Goal: Navigation & Orientation: Find specific page/section

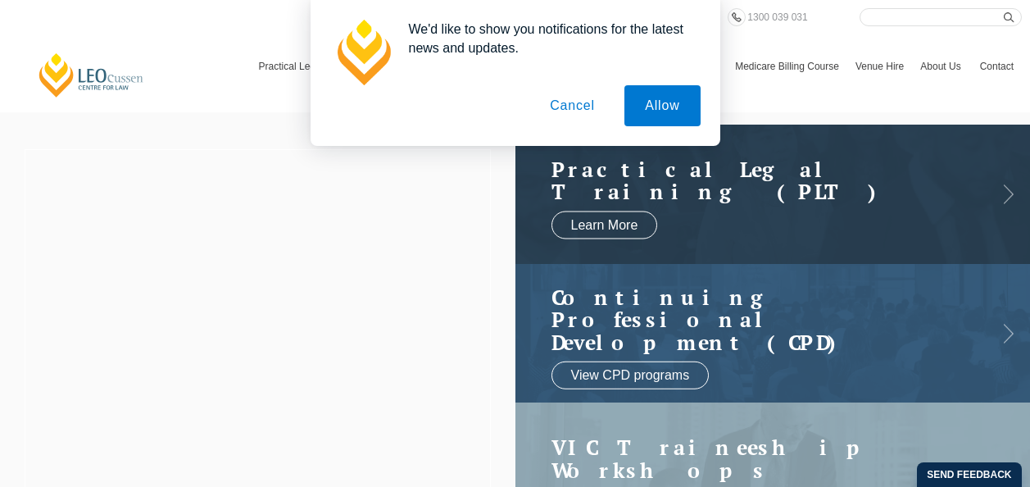
click at [573, 111] on button "Cancel" at bounding box center [573, 105] width 86 height 41
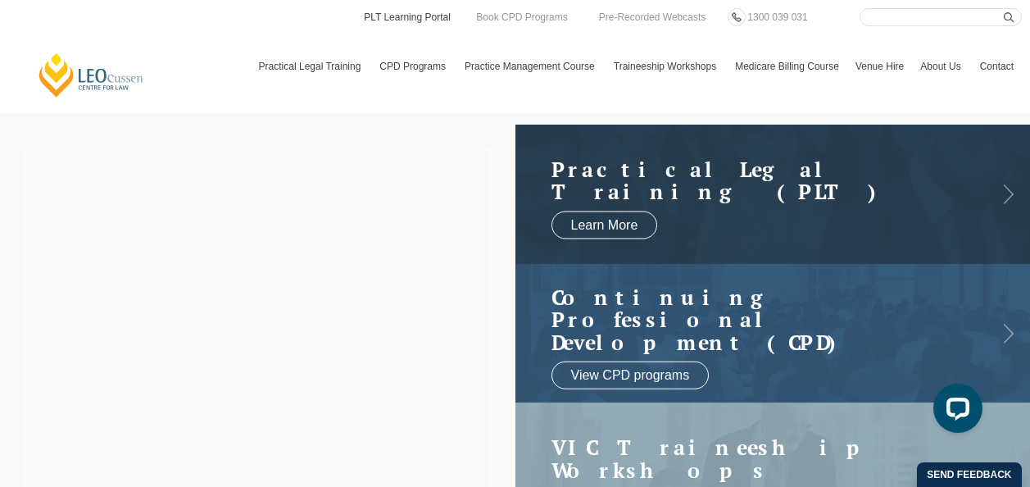
click at [407, 11] on link "PLT Learning Portal" at bounding box center [407, 17] width 90 height 18
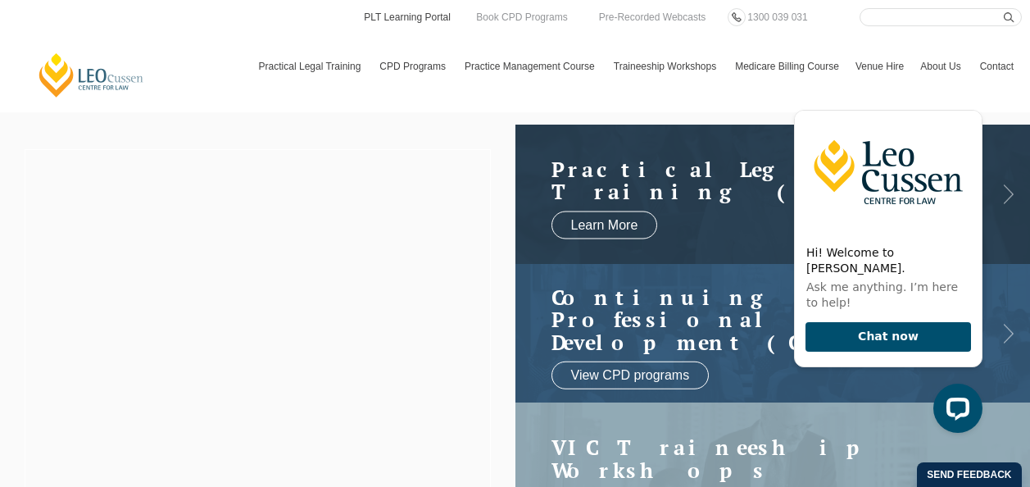
click at [384, 16] on link "PLT Learning Portal" at bounding box center [407, 17] width 90 height 18
